Goal: Transaction & Acquisition: Purchase product/service

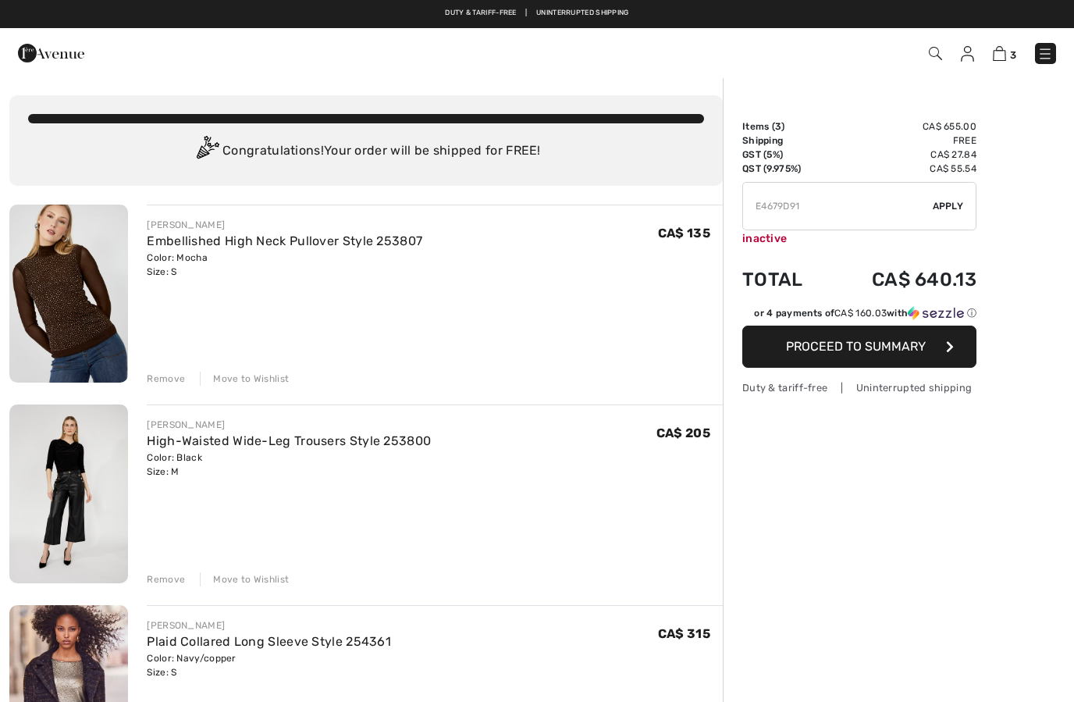
click at [172, 388] on div "FRANK LYMAN Embellished High Neck Pullover Style 253807 Color: Mocha Size: S Fi…" at bounding box center [365, 652] width 713 height 897
click at [175, 581] on div "Remove" at bounding box center [166, 579] width 38 height 14
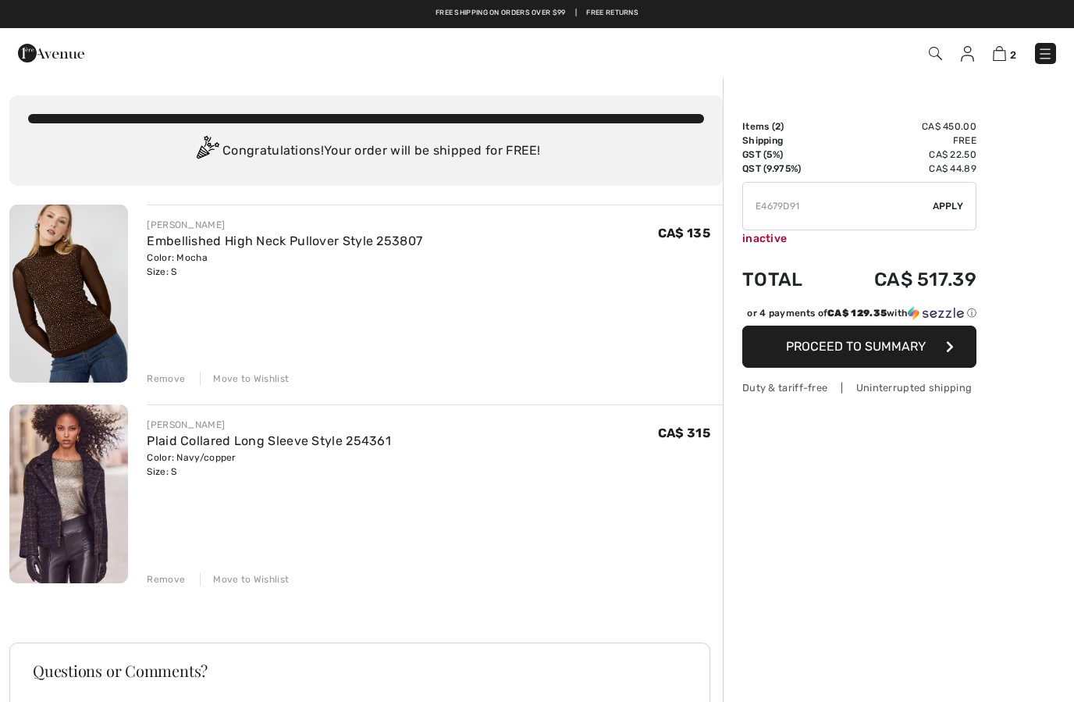
click at [161, 365] on div "FRANK LYMAN Embellished High Neck Pullover Style 253807 Color: Mocha Size: S Fi…" at bounding box center [435, 294] width 576 height 181
click at [165, 378] on div "Remove" at bounding box center [166, 378] width 38 height 14
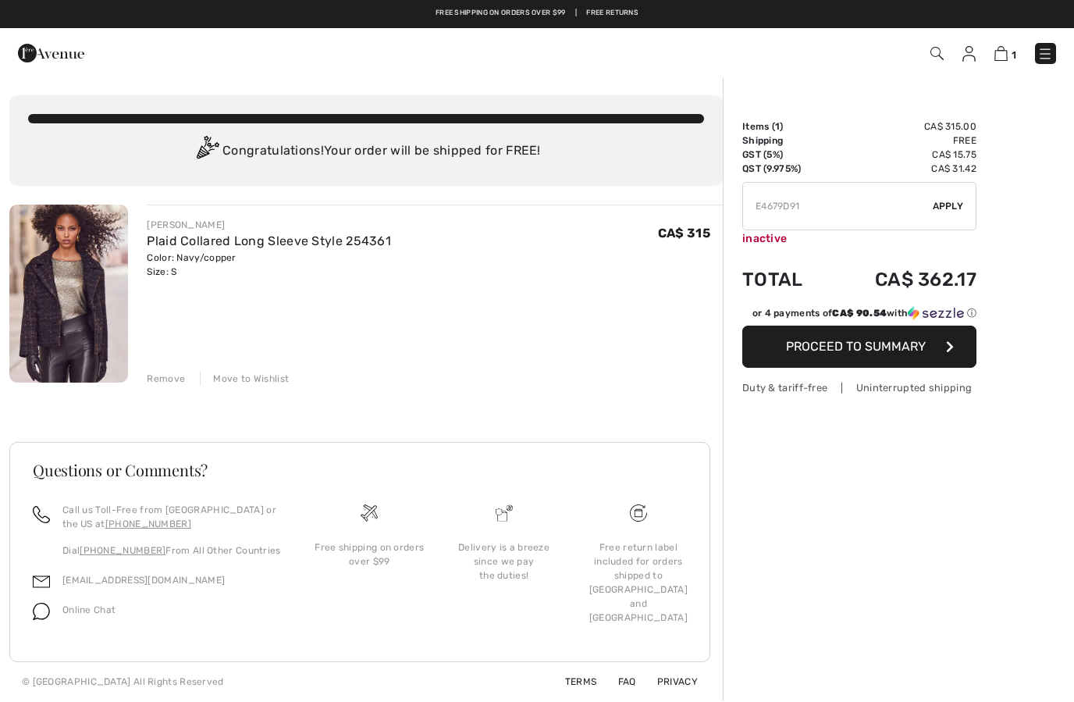
click at [172, 378] on div "Remove" at bounding box center [166, 378] width 38 height 14
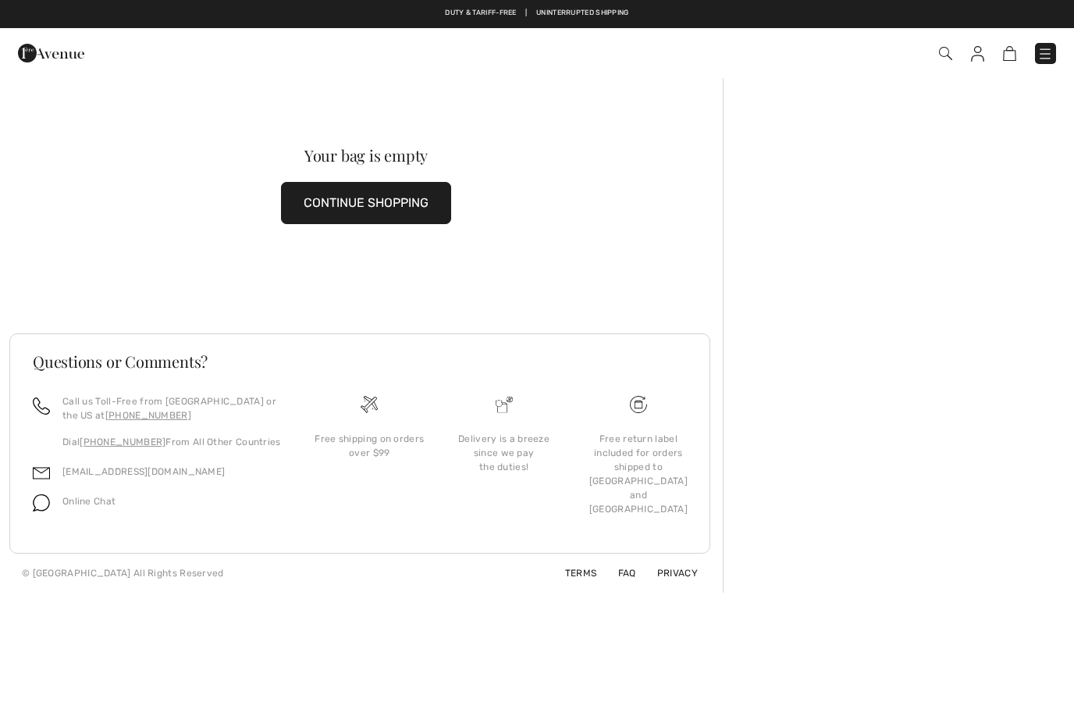
click at [41, 59] on img at bounding box center [51, 52] width 66 height 31
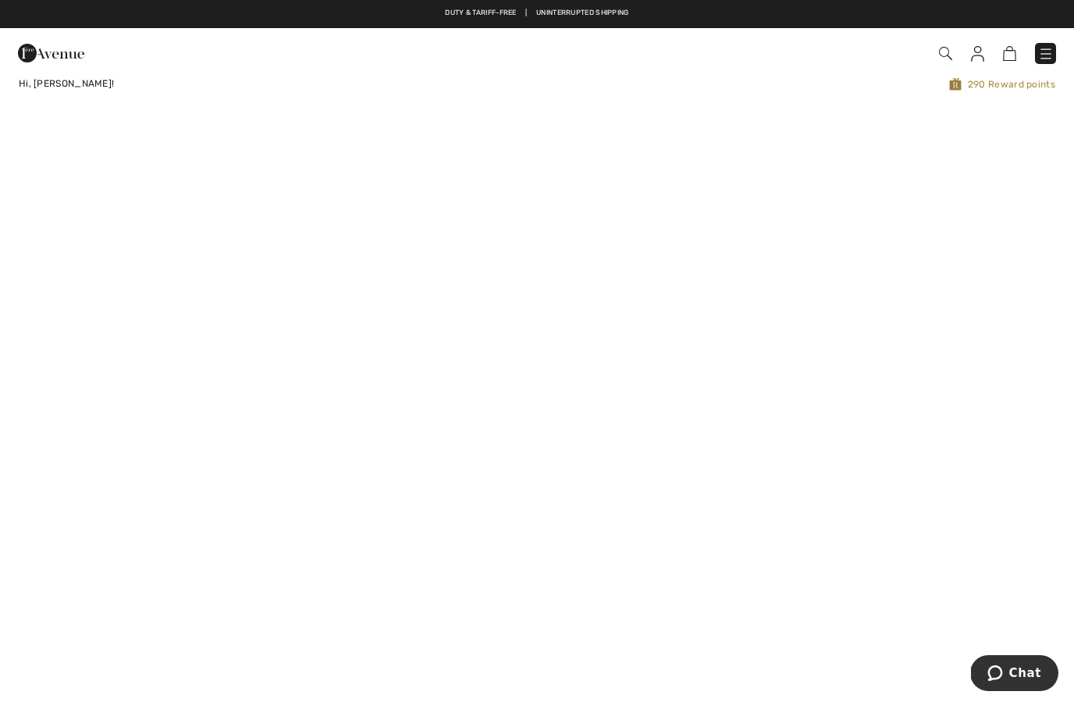
click at [1044, 43] on link at bounding box center [1045, 53] width 21 height 21
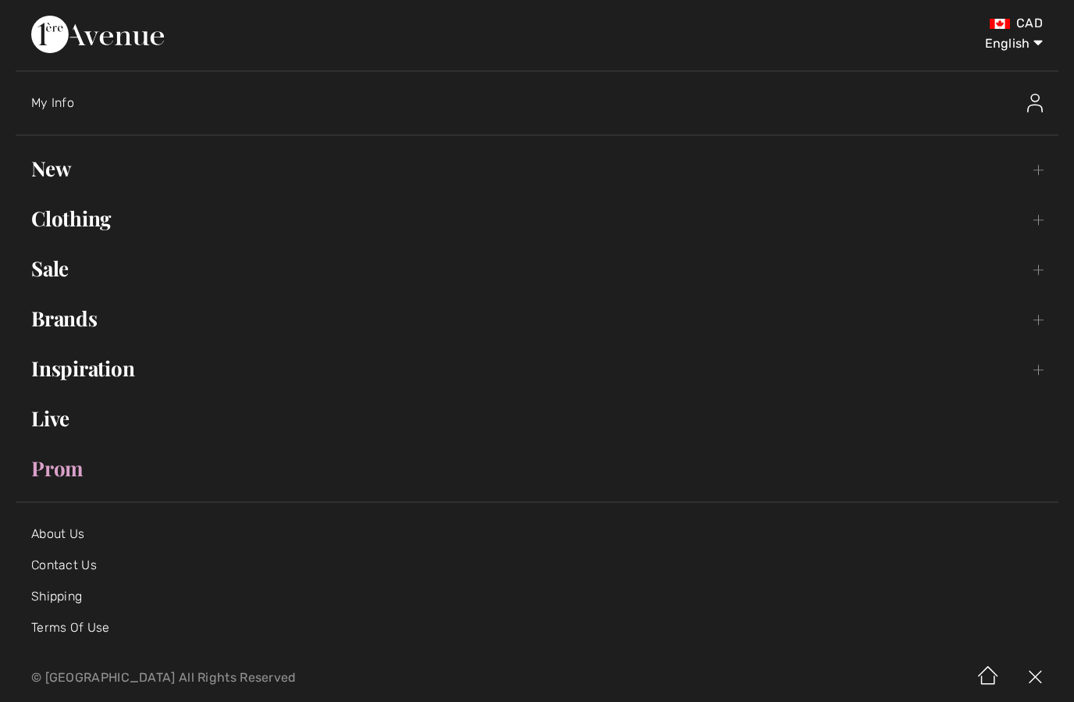
click at [1026, 40] on select "English Français" at bounding box center [1002, 40] width 81 height 47
select select "/fr/"
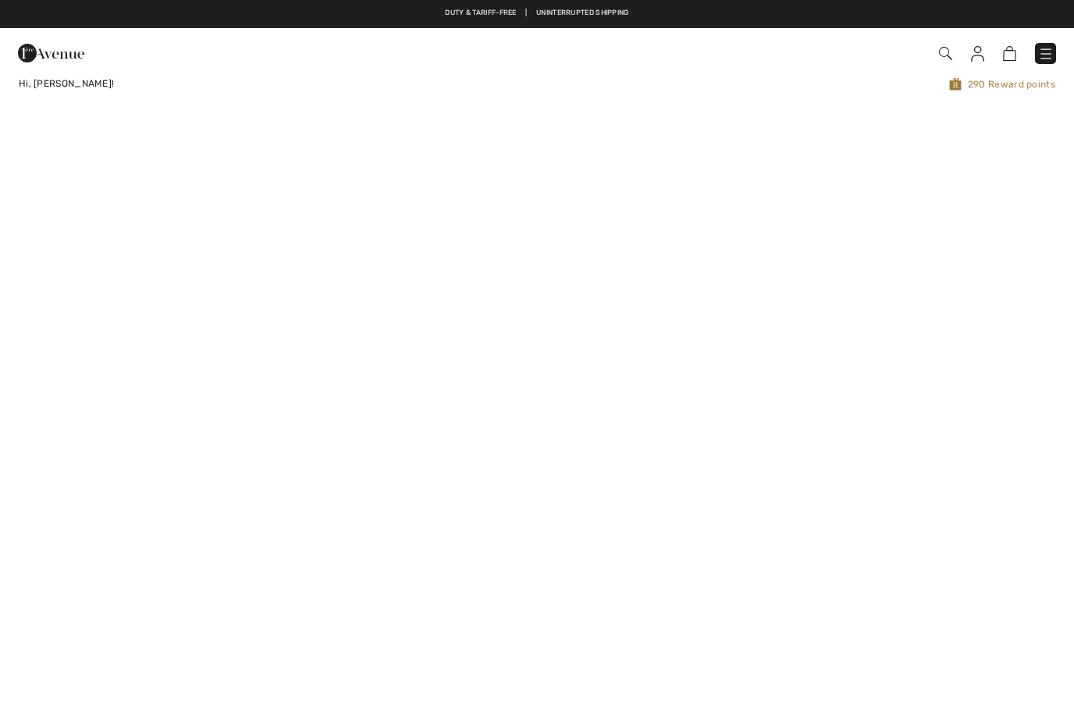
checkbox input "true"
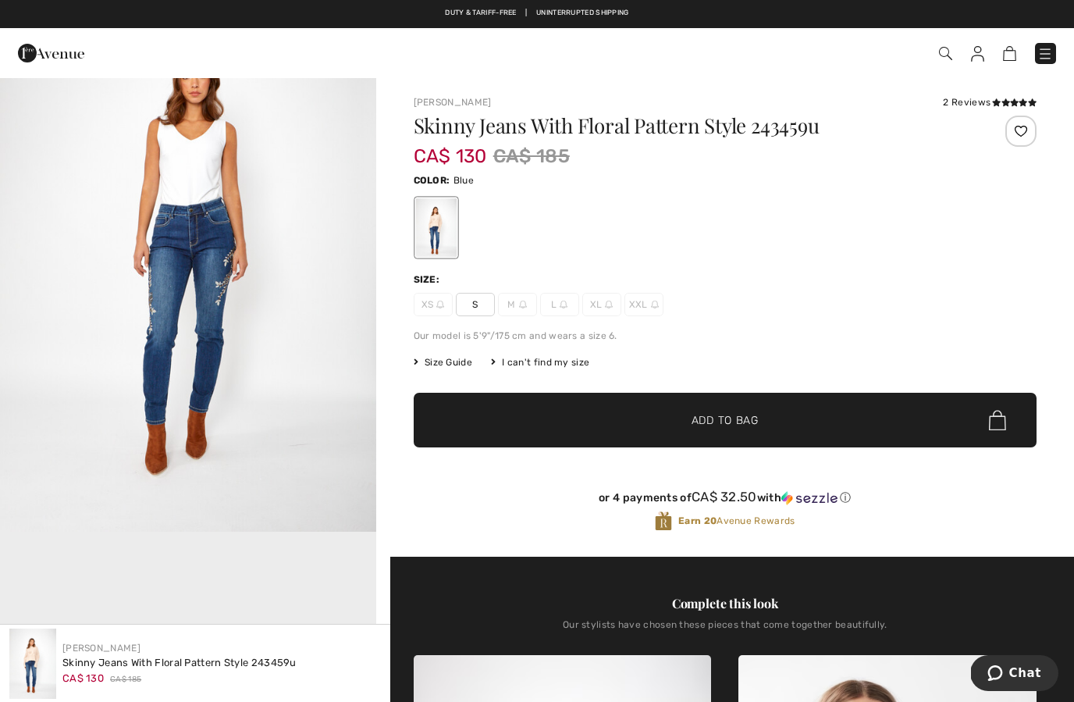
click at [611, 439] on span "✔ Added to Bag Add to Bag" at bounding box center [725, 420] width 623 height 55
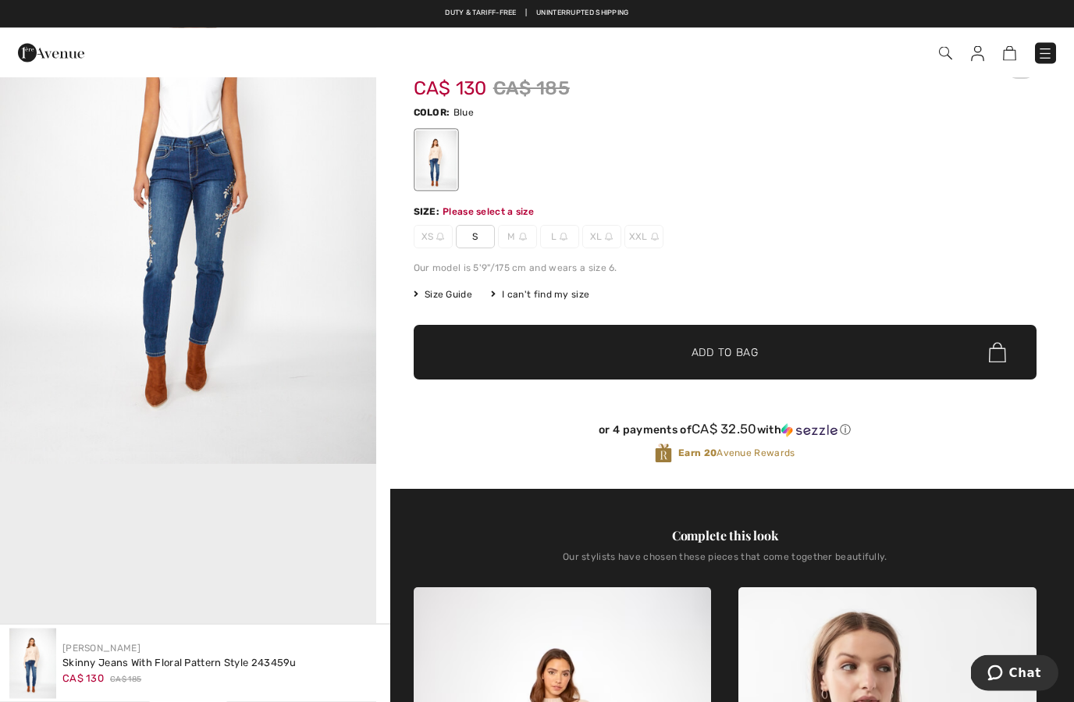
scroll to position [81, 0]
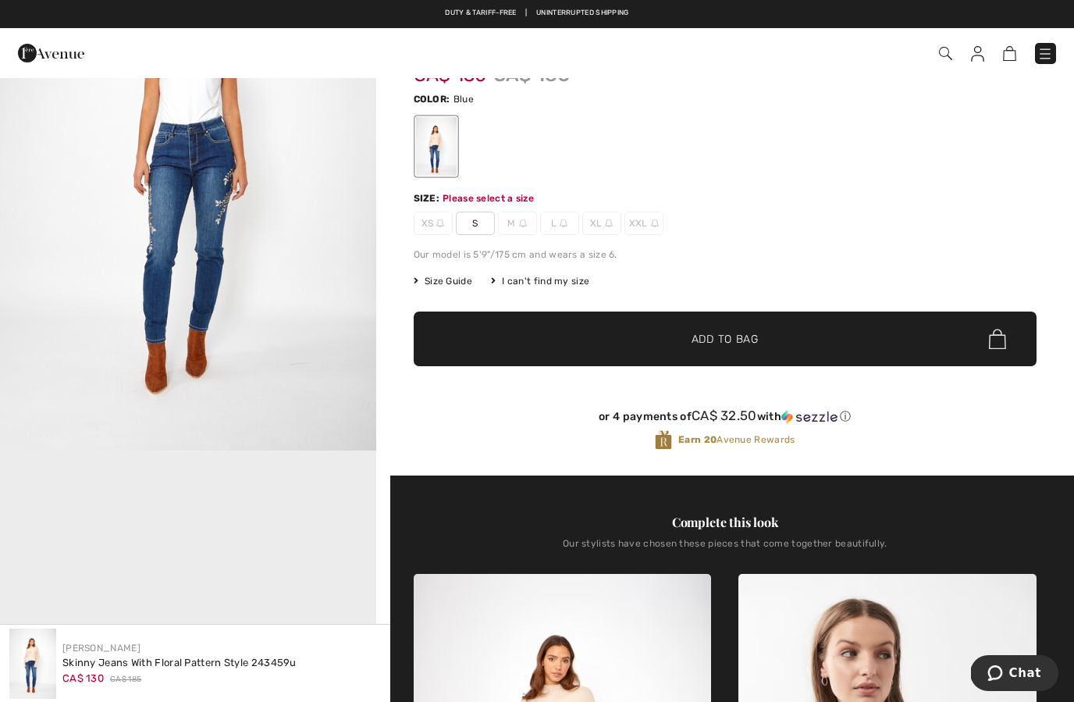
click at [472, 285] on span "Size Guide" at bounding box center [443, 281] width 59 height 14
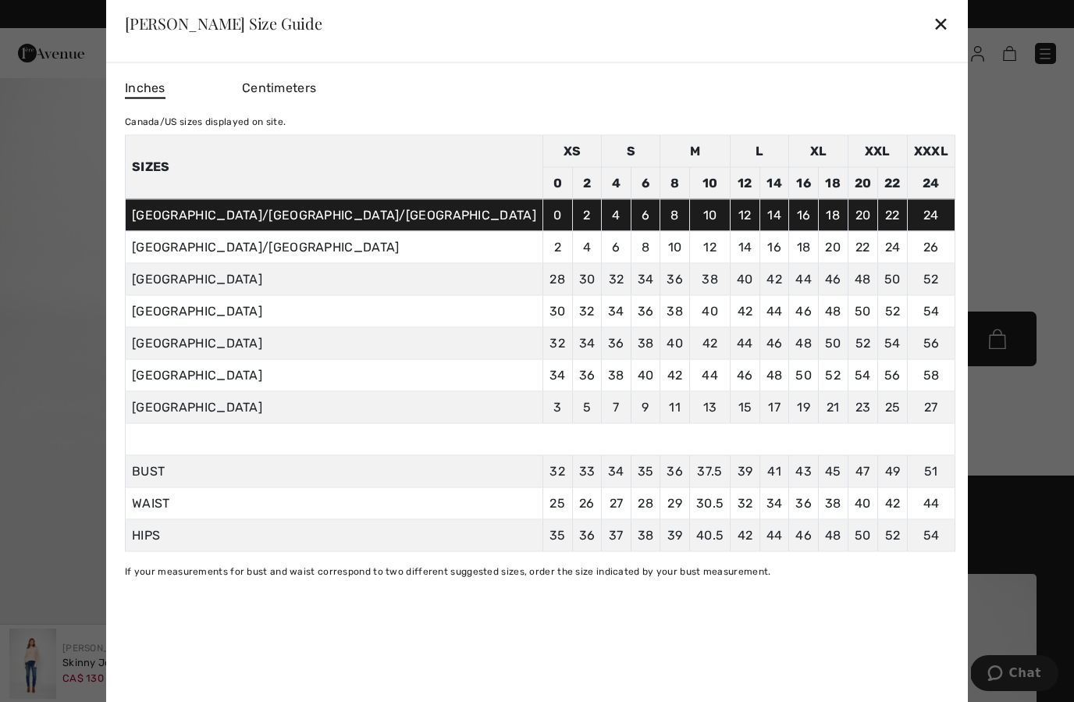
click at [602, 225] on td "4" at bounding box center [617, 215] width 30 height 32
click at [933, 23] on div "✕" at bounding box center [941, 23] width 16 height 33
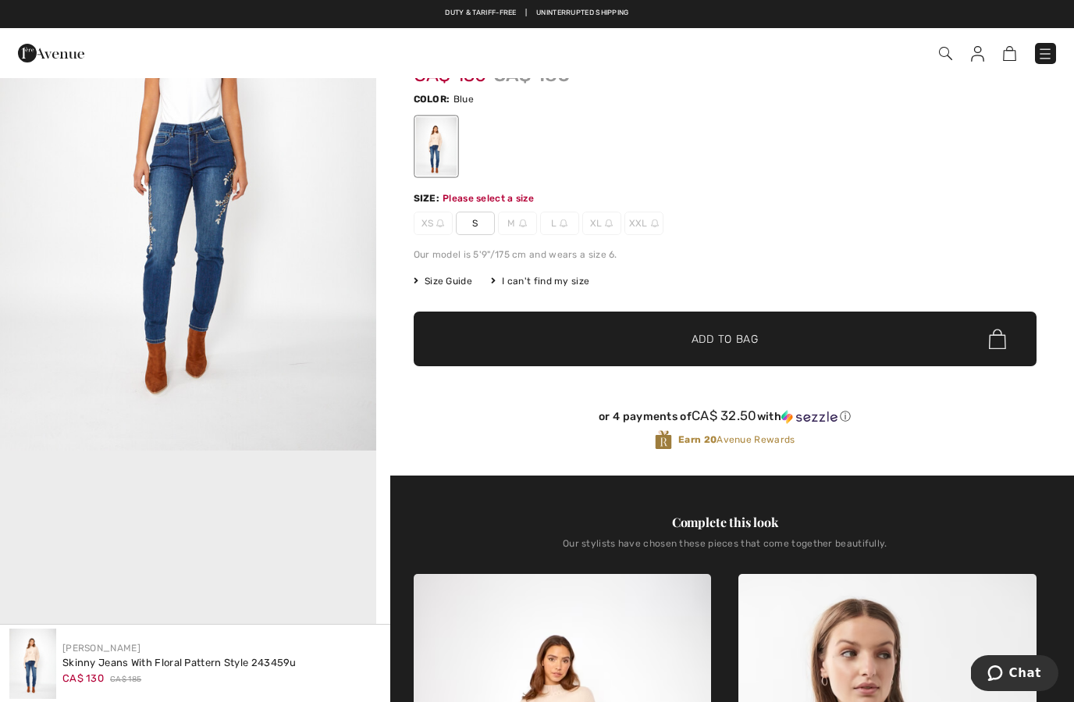
click at [475, 223] on span "S" at bounding box center [475, 223] width 39 height 23
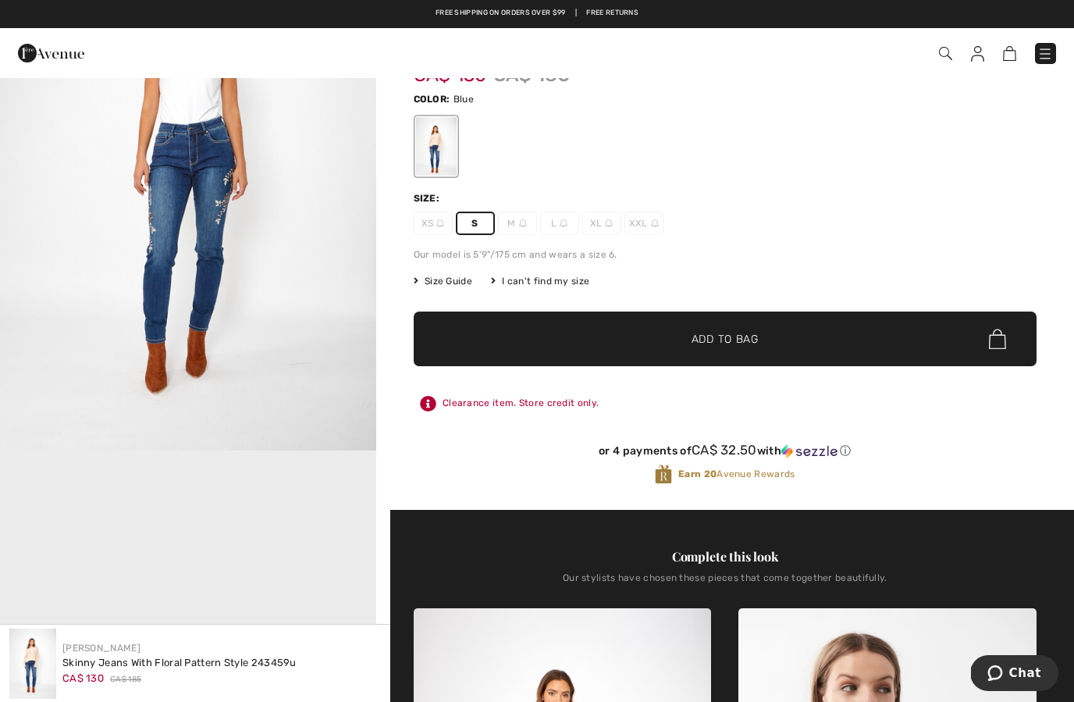
click at [754, 345] on span "Add to Bag" at bounding box center [724, 339] width 67 height 16
click at [1006, 57] on img at bounding box center [1000, 53] width 13 height 15
